Goal: Task Accomplishment & Management: Complete application form

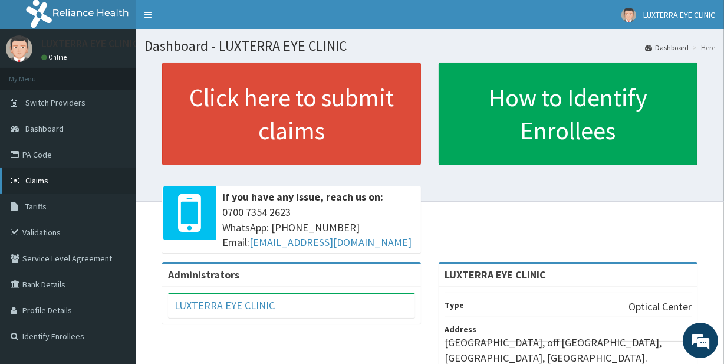
click at [52, 178] on link "Claims" at bounding box center [68, 181] width 136 height 26
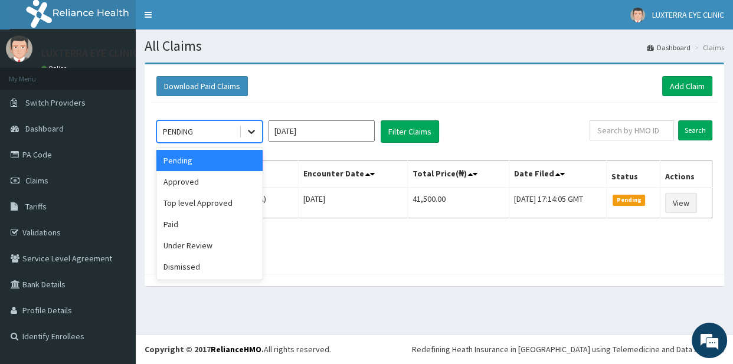
click at [249, 129] on icon at bounding box center [251, 132] width 12 height 12
click at [236, 158] on div "Pending" at bounding box center [209, 160] width 106 height 21
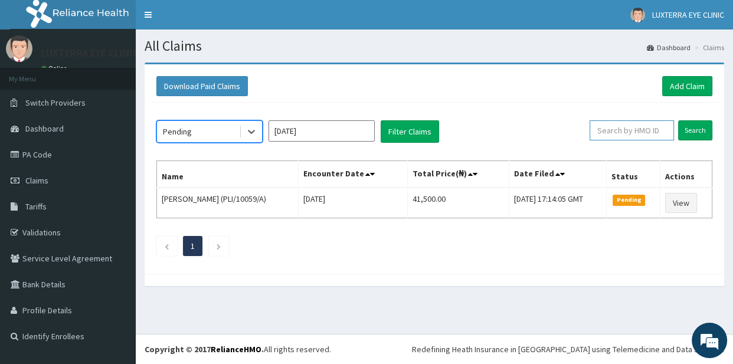
click at [650, 129] on input "text" at bounding box center [631, 130] width 84 height 20
paste input "WBS/10038/B"
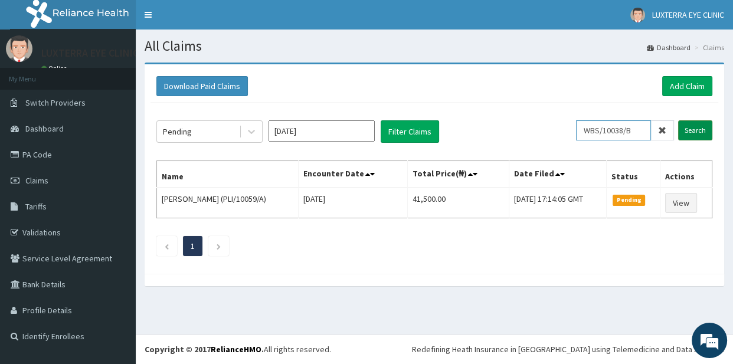
type input "WBS/10038/B"
click at [684, 127] on input "Search" at bounding box center [695, 130] width 34 height 20
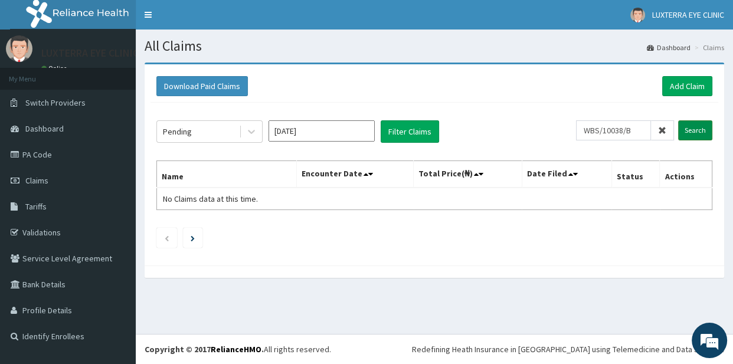
click at [689, 129] on input "Search" at bounding box center [695, 130] width 34 height 20
click at [683, 87] on link "Add Claim" at bounding box center [687, 86] width 50 height 20
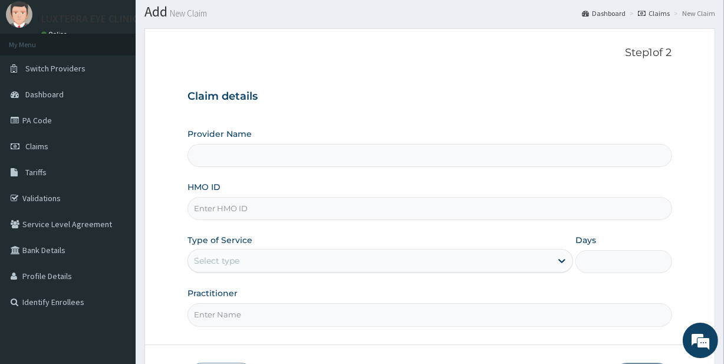
type input "LUXTERRA EYE CLINIC"
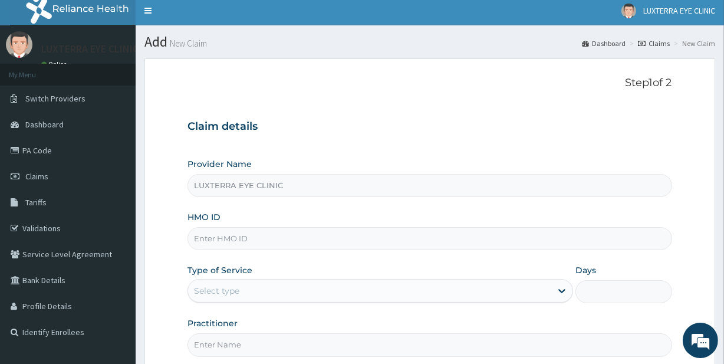
scroll to position [2, 0]
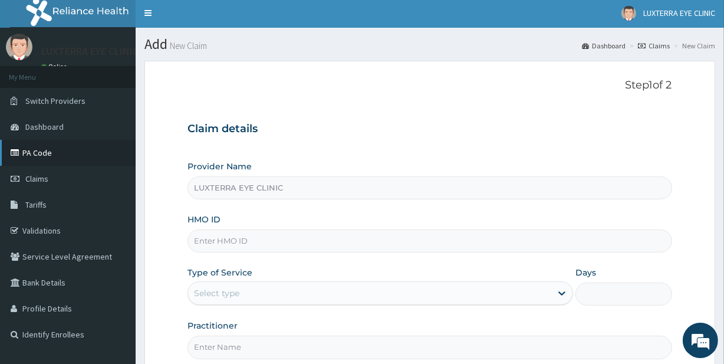
click at [77, 156] on link "PA Code" at bounding box center [68, 153] width 136 height 26
